Goal: Information Seeking & Learning: Learn about a topic

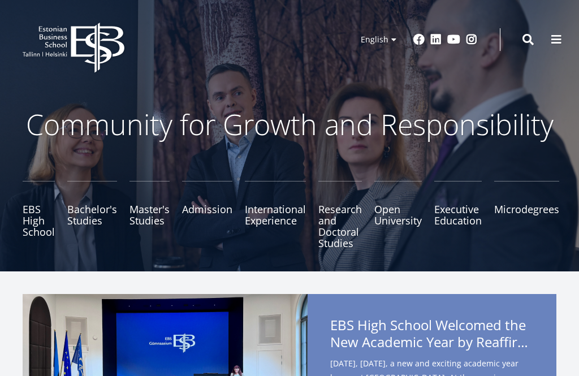
click at [507, 214] on link "Microdegrees" at bounding box center [526, 215] width 65 height 68
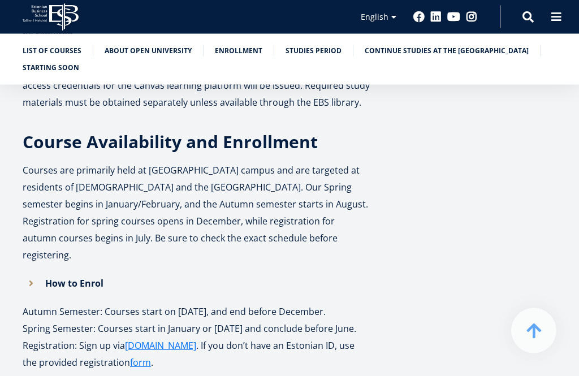
scroll to position [946, 0]
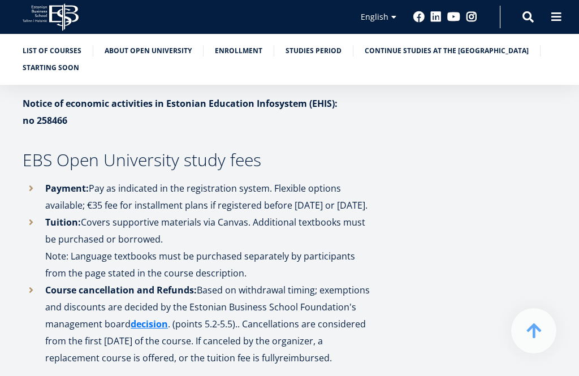
click at [36, 49] on link "List of Courses" at bounding box center [52, 50] width 59 height 11
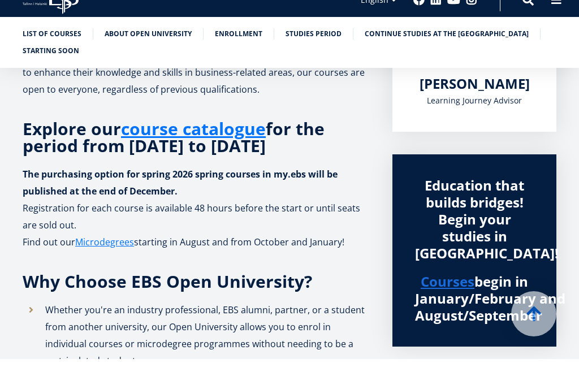
scroll to position [300, 0]
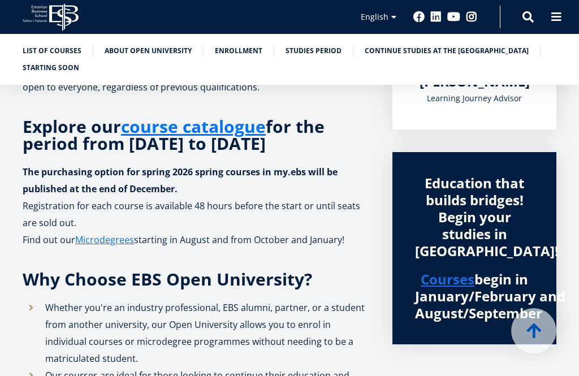
click at [43, 50] on link "List of Courses" at bounding box center [52, 50] width 59 height 11
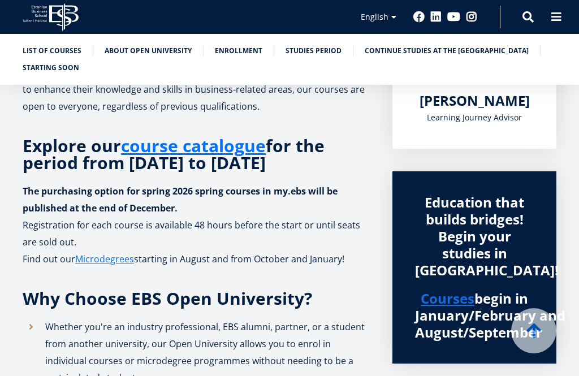
click at [151, 149] on link "course catalogue" at bounding box center [193, 145] width 145 height 17
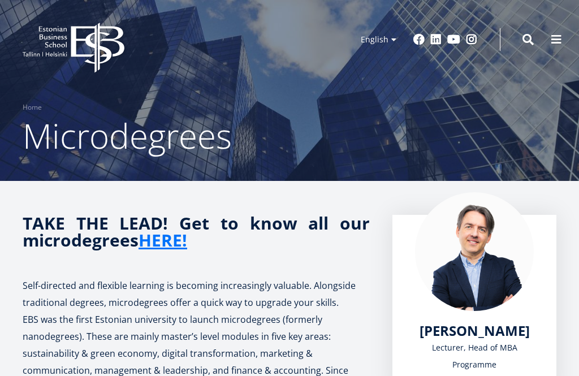
click at [170, 236] on link "HERE!" at bounding box center [163, 240] width 49 height 17
